Goal: Navigation & Orientation: Find specific page/section

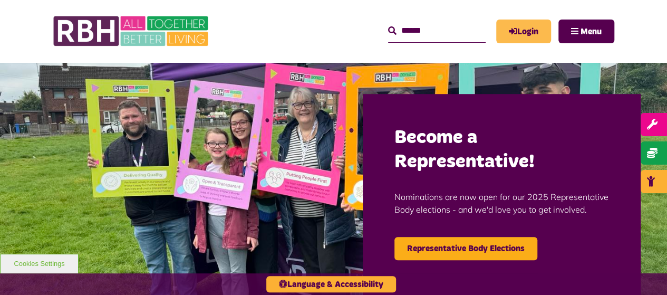
click at [529, 33] on link "Login" at bounding box center [523, 32] width 55 height 24
click at [527, 27] on link "Login" at bounding box center [523, 32] width 55 height 24
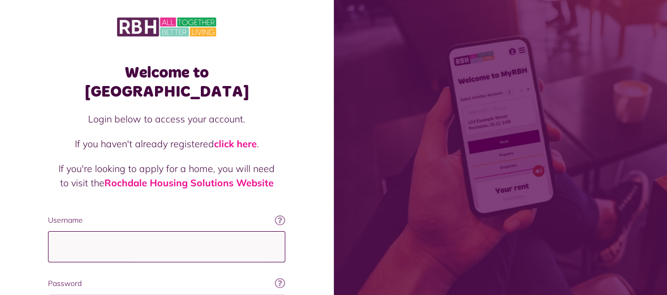
click at [78, 231] on input "Username" at bounding box center [166, 246] width 237 height 31
type input "**********"
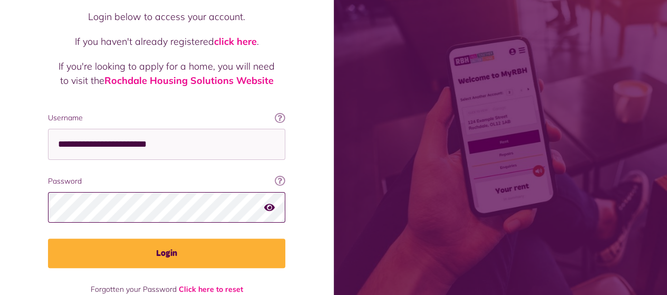
scroll to position [106, 0]
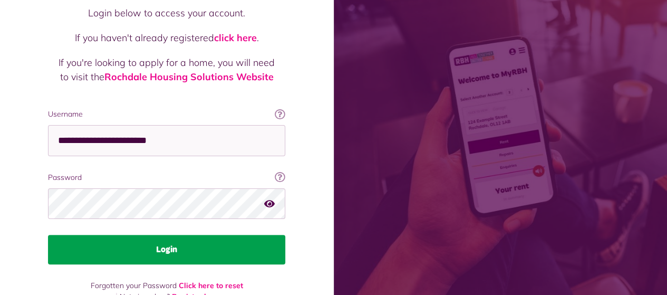
click at [181, 235] on button "Login" at bounding box center [166, 250] width 237 height 30
click at [164, 235] on button "Login" at bounding box center [166, 250] width 237 height 30
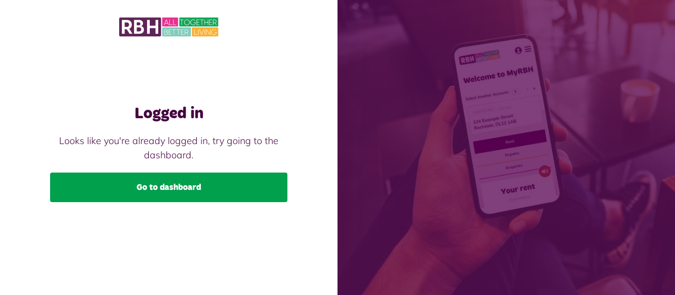
click at [184, 186] on link "Go to dashboard" at bounding box center [168, 187] width 237 height 30
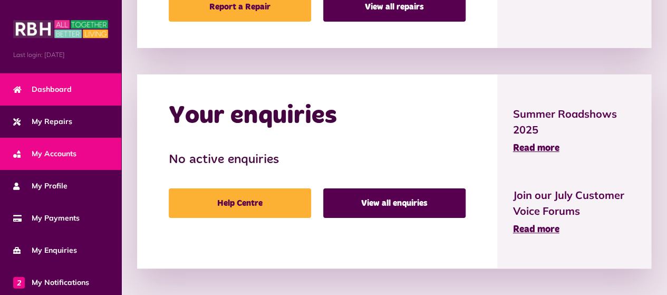
scroll to position [131, 0]
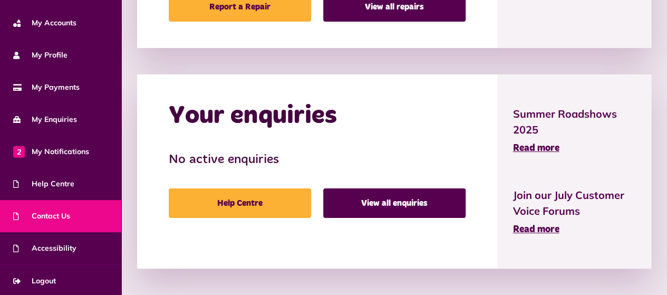
click at [60, 218] on span "Contact Us" at bounding box center [41, 215] width 57 height 11
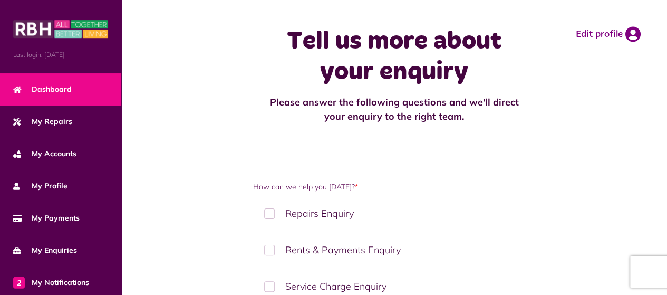
click at [46, 84] on span "Dashboard" at bounding box center [42, 89] width 59 height 11
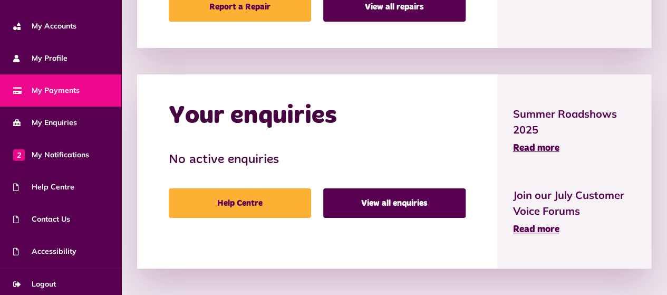
scroll to position [131, 0]
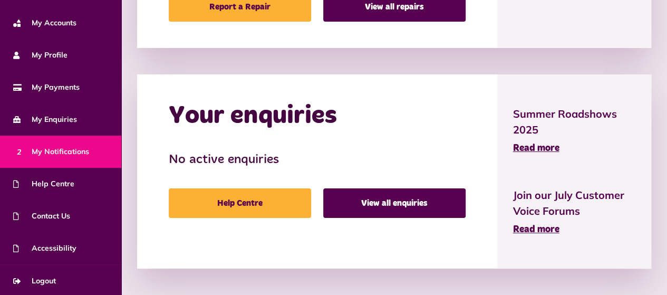
click at [71, 152] on span "2 My Notifications" at bounding box center [51, 151] width 76 height 11
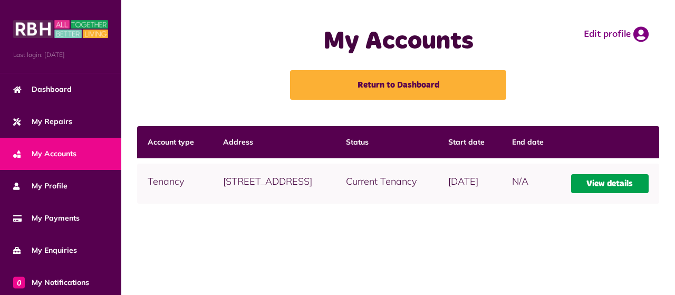
click at [606, 193] on link "View details" at bounding box center [610, 183] width 78 height 19
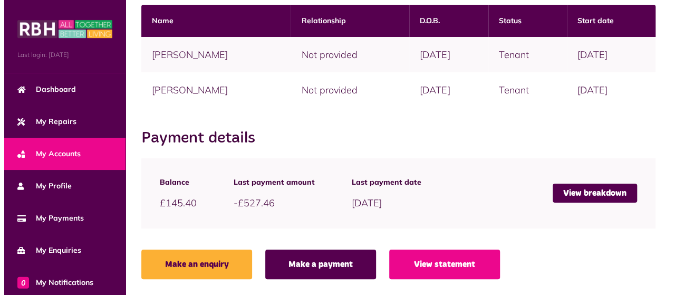
scroll to position [300, 0]
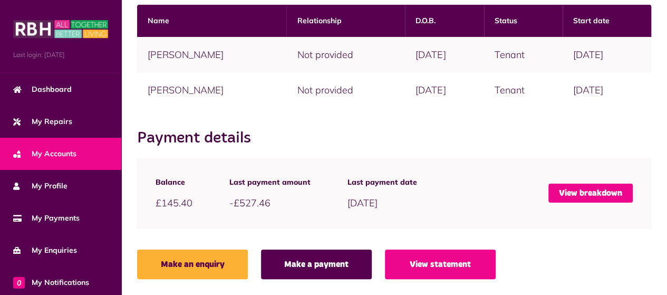
click at [594, 196] on link "View breakdown" at bounding box center [590, 193] width 84 height 19
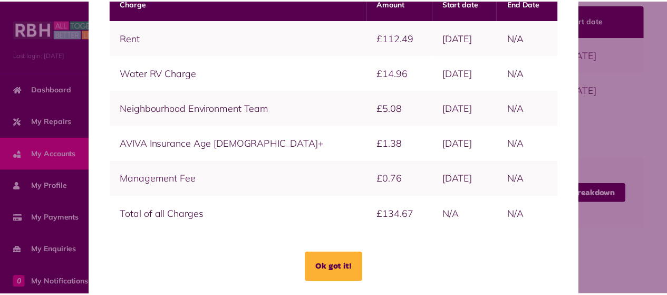
scroll to position [82, 0]
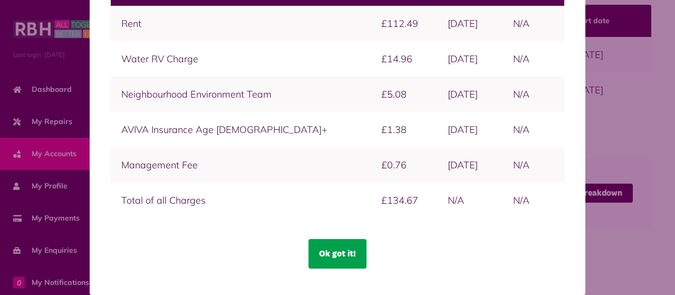
click at [335, 249] on button "Ok got it!" at bounding box center [337, 254] width 58 height 30
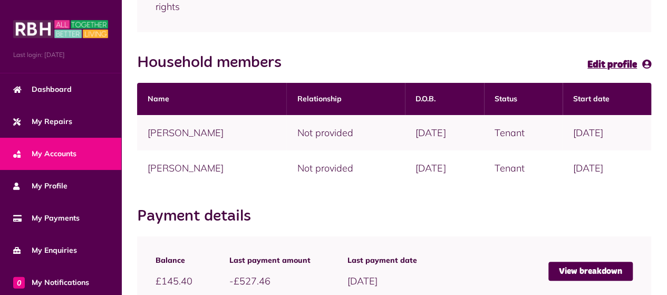
scroll to position [141, 0]
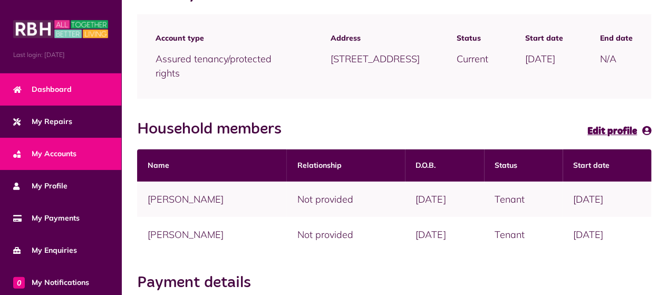
click at [67, 86] on span "Dashboard" at bounding box center [42, 89] width 59 height 11
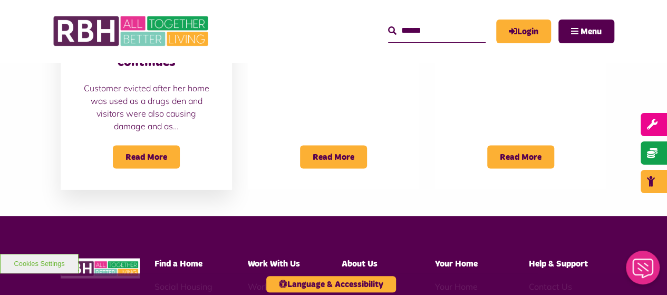
scroll to position [949, 0]
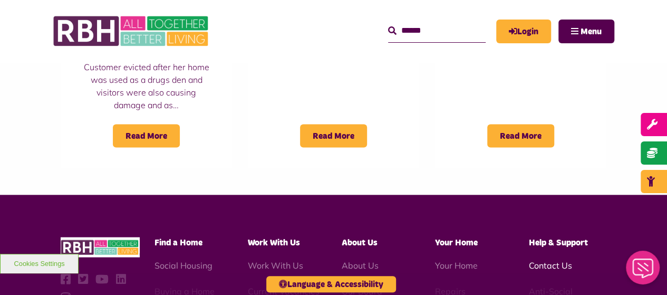
click at [554, 259] on link "Contact Us" at bounding box center [550, 264] width 43 height 11
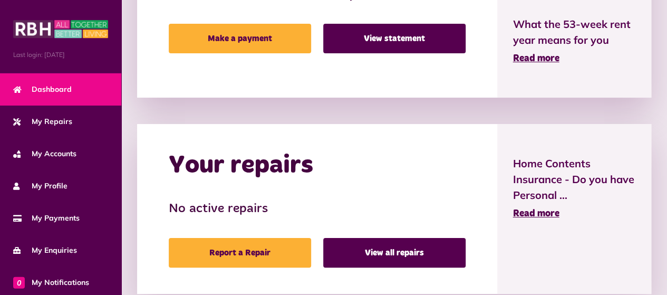
scroll to position [422, 0]
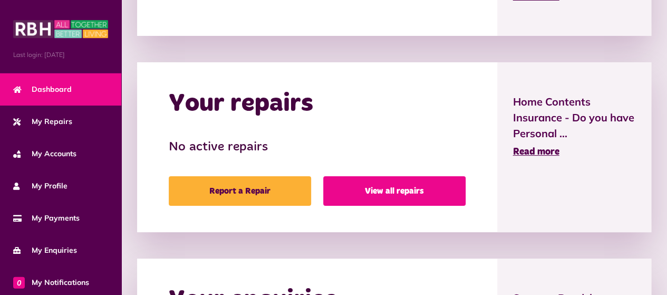
click at [371, 187] on link "View all repairs" at bounding box center [394, 191] width 142 height 30
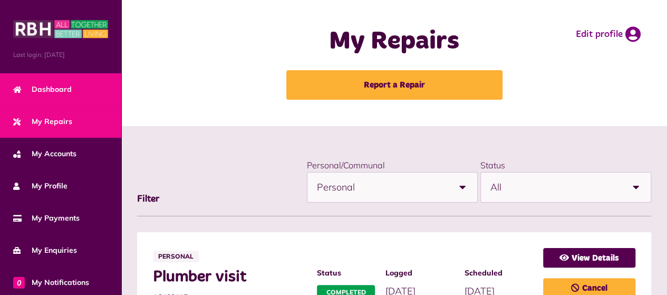
click at [47, 84] on span "Dashboard" at bounding box center [42, 89] width 59 height 11
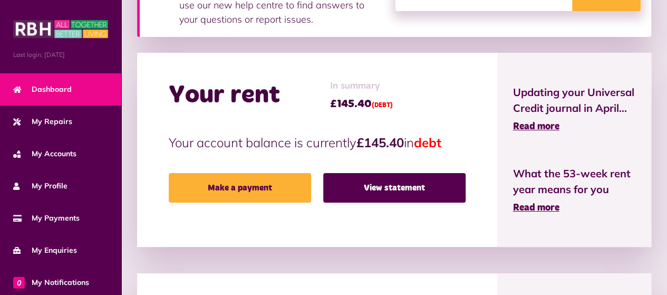
scroll to position [264, 0]
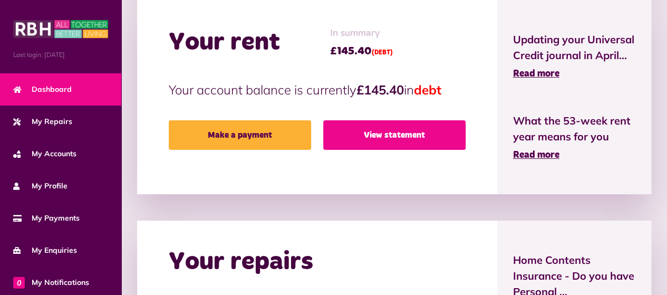
click at [393, 136] on link "View statement" at bounding box center [394, 135] width 142 height 30
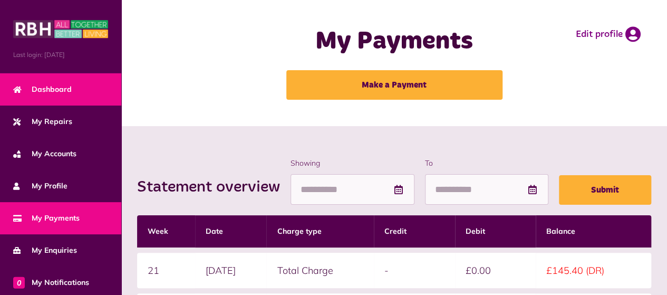
click at [31, 84] on span "Dashboard" at bounding box center [42, 89] width 59 height 11
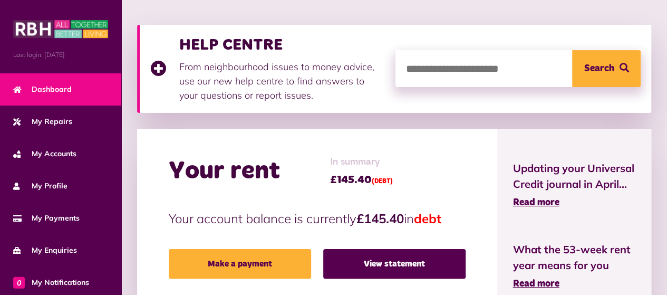
scroll to position [158, 0]
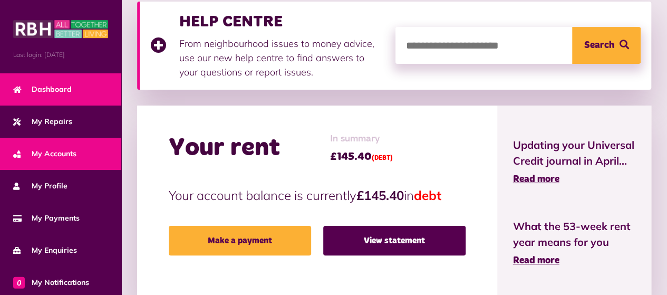
click at [62, 150] on span "My Accounts" at bounding box center [44, 153] width 63 height 11
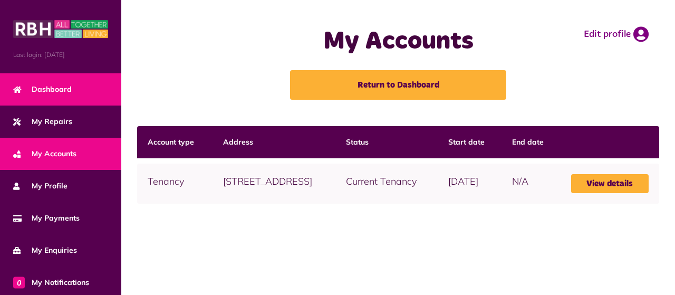
click at [59, 91] on span "Dashboard" at bounding box center [42, 89] width 59 height 11
